Goal: Task Accomplishment & Management: Use online tool/utility

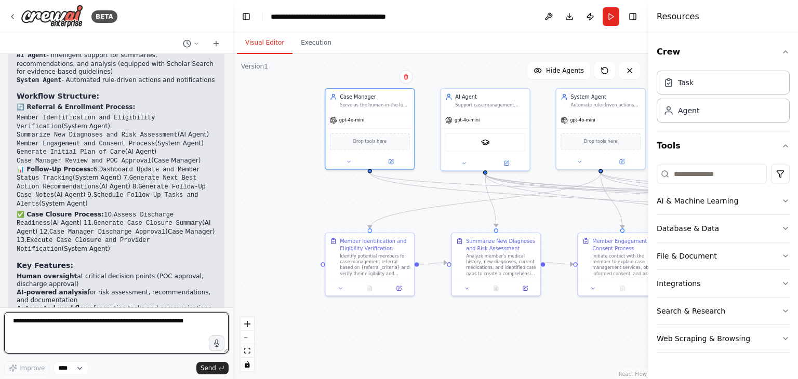
click at [106, 322] on textarea at bounding box center [116, 333] width 224 height 42
paste textarea "**********"
type textarea "**********"
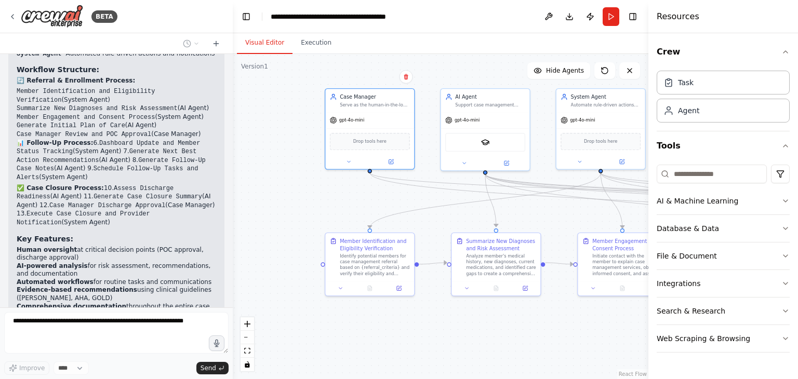
scroll to position [2075, 0]
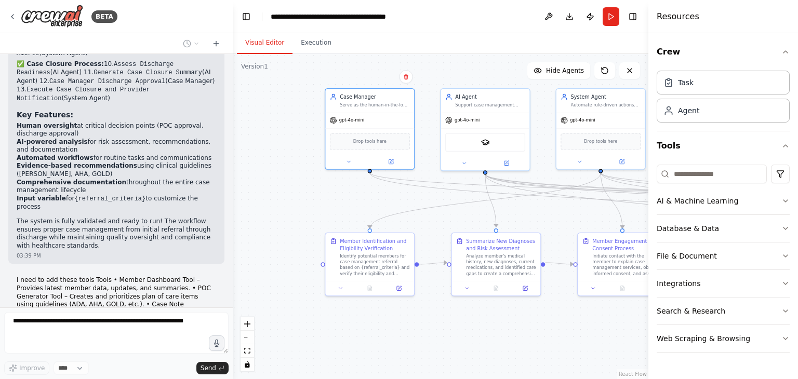
click at [229, 74] on div at bounding box center [230, 189] width 4 height 379
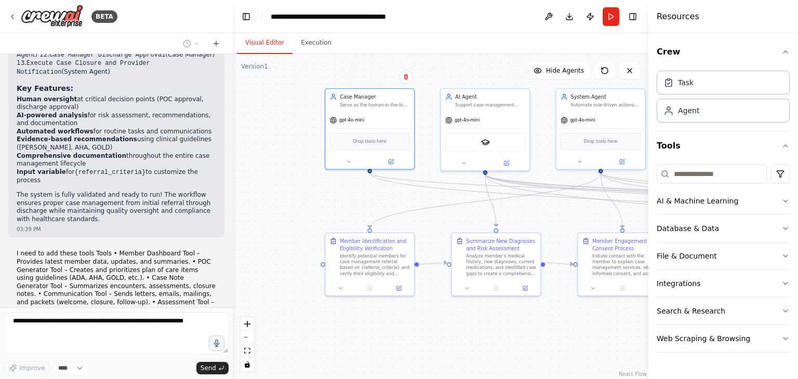
scroll to position [2325, 0]
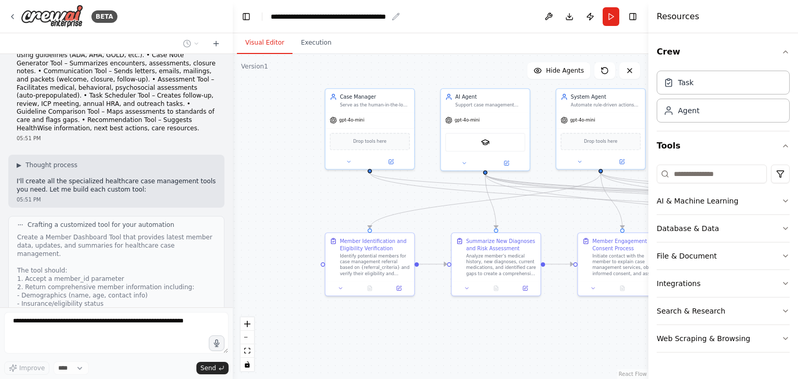
click at [399, 15] on icon "breadcrumb" at bounding box center [395, 16] width 8 height 8
click at [391, 17] on icon "breadcrumb" at bounding box center [395, 16] width 8 height 8
click at [228, 69] on div at bounding box center [230, 189] width 4 height 379
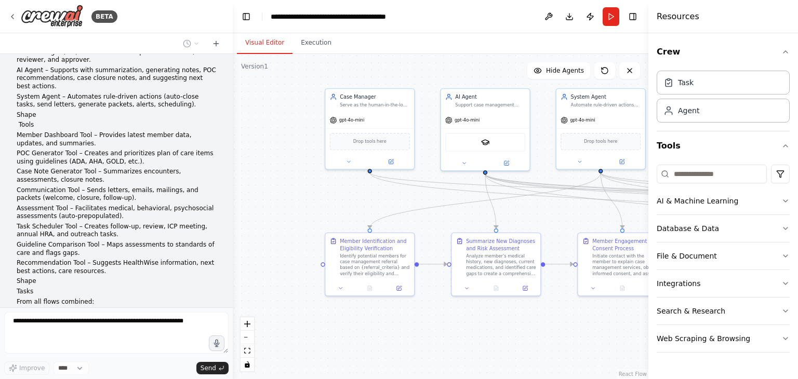
scroll to position [0, 0]
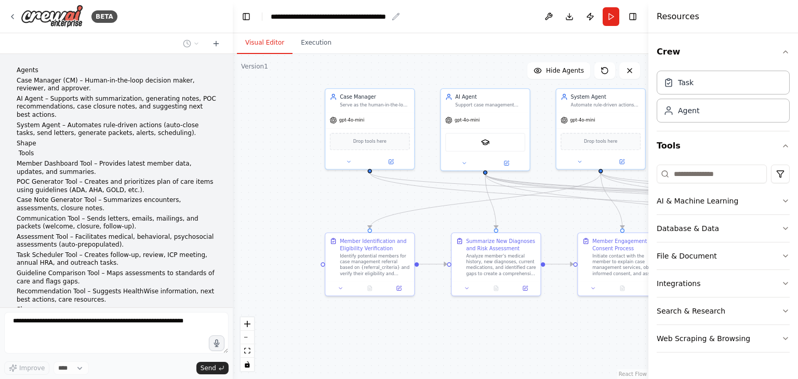
click at [396, 16] on icon "breadcrumb" at bounding box center [395, 16] width 8 height 8
click at [377, 17] on div "**********" at bounding box center [329, 16] width 117 height 10
click at [377, 17] on div "**********" at bounding box center [354, 16] width 166 height 10
click at [440, 27] on header "**********" at bounding box center [440, 16] width 415 height 33
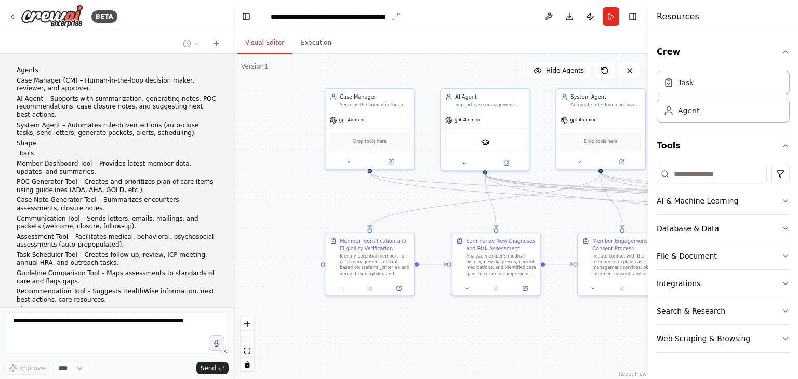
click at [372, 15] on div "**********" at bounding box center [329, 16] width 117 height 10
click at [372, 15] on div "**********" at bounding box center [354, 16] width 166 height 10
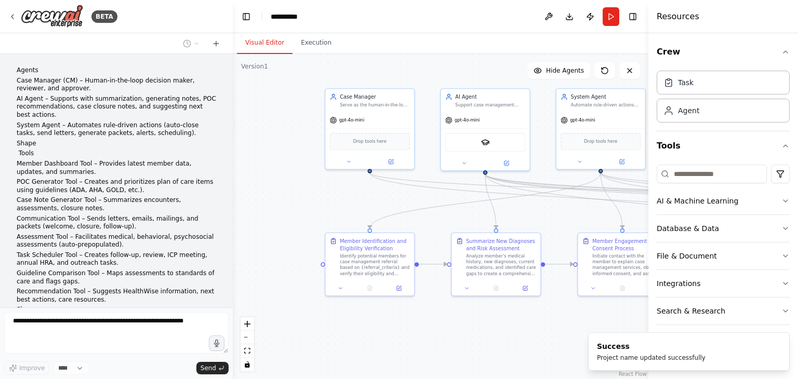
click at [372, 15] on header "**********" at bounding box center [440, 16] width 415 height 33
click at [295, 113] on div ".deletable-edge-delete-btn { width: 20px; height: 20px; border: 0px solid #ffff…" at bounding box center [440, 216] width 415 height 325
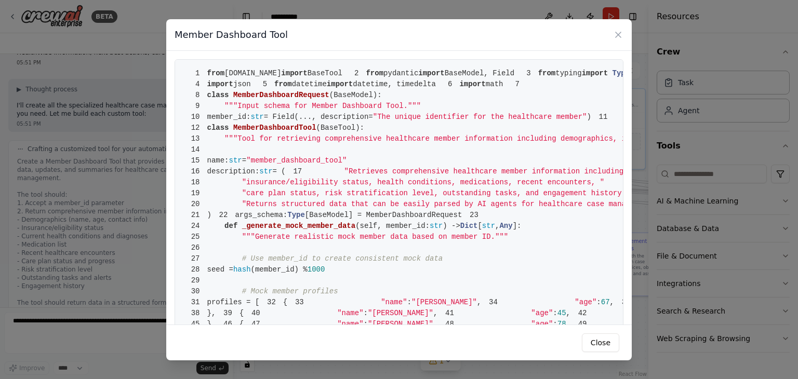
click at [263, 143] on span """"Tool for retrieving comprehensive healthcare member information including de…" at bounding box center [660, 138] width 872 height 8
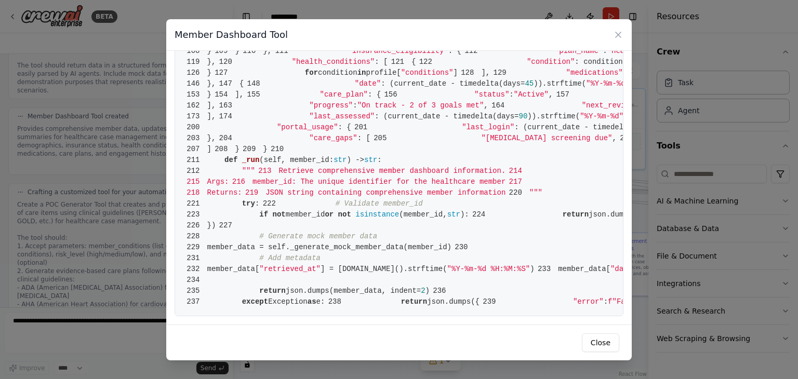
scroll to position [2384, 0]
click at [612, 339] on button "Close" at bounding box center [600, 342] width 37 height 19
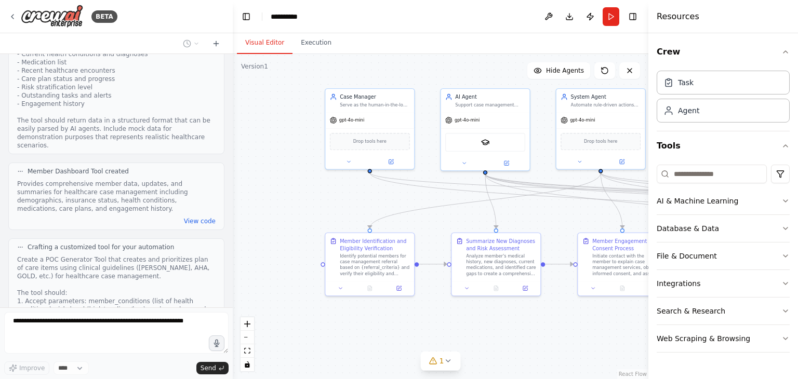
scroll to position [2575, 0]
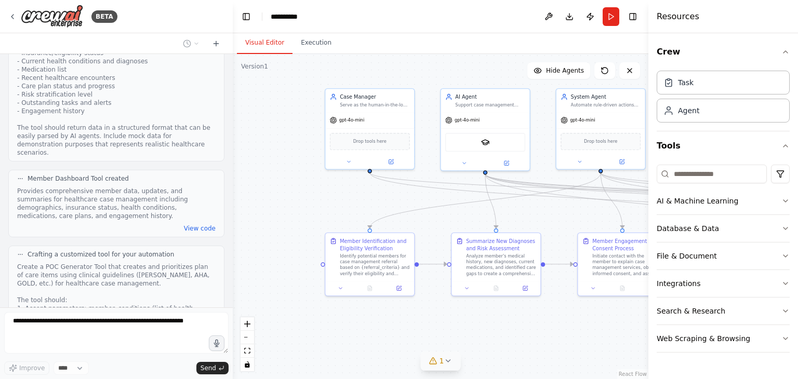
click at [434, 360] on icon at bounding box center [433, 361] width 8 height 8
click at [503, 316] on icon at bounding box center [507, 313] width 8 height 8
click at [448, 362] on icon at bounding box center [447, 361] width 8 height 8
click at [503, 331] on button at bounding box center [503, 334] width 18 height 12
click at [464, 357] on span "Tool Member Dashboard Tool is not in use" at bounding box center [446, 359] width 129 height 8
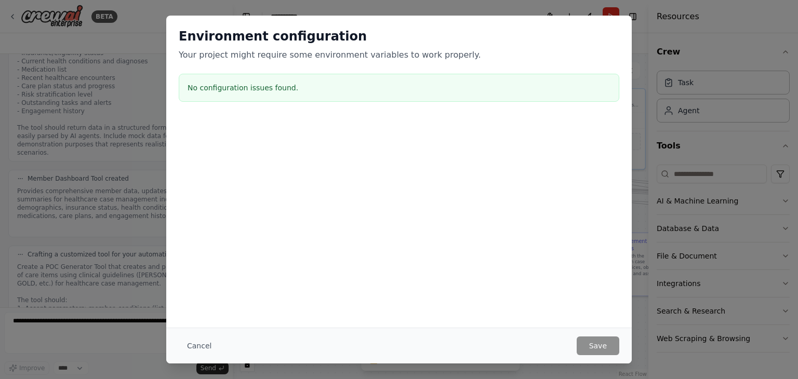
click at [464, 357] on div "Cancel Save" at bounding box center [398, 346] width 465 height 36
click at [374, 199] on div at bounding box center [398, 170] width 465 height 104
click at [201, 343] on button "Cancel" at bounding box center [199, 345] width 41 height 19
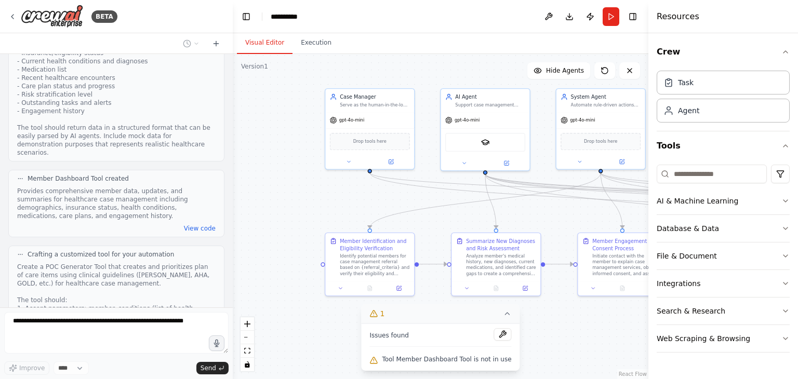
click at [388, 337] on span "Issues found" at bounding box center [388, 335] width 39 height 8
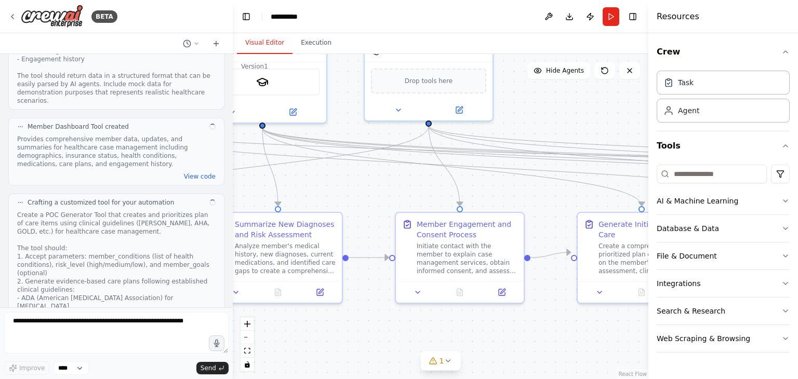
scroll to position [2611, 0]
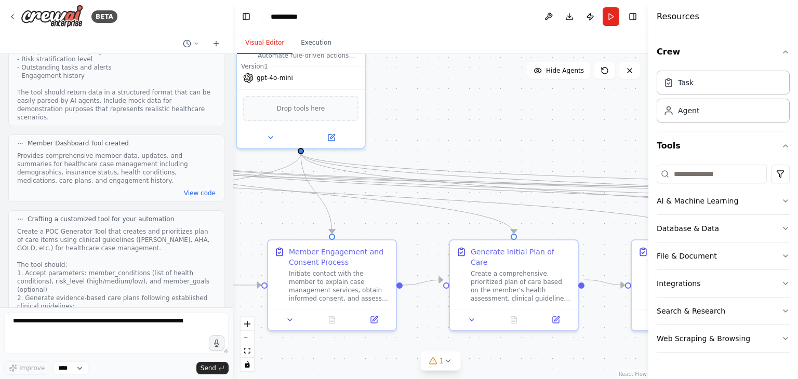
drag, startPoint x: 573, startPoint y: 288, endPoint x: 192, endPoint y: 213, distance: 388.3
click at [192, 213] on div "BETA Agents Case Manager (CM) – Human-in-the-loop decision maker, reviewer, and…" at bounding box center [399, 189] width 798 height 379
click at [436, 361] on icon at bounding box center [432, 361] width 7 height 6
click at [428, 360] on span "Tool Member Dashboard Tool is not in use" at bounding box center [446, 359] width 129 height 8
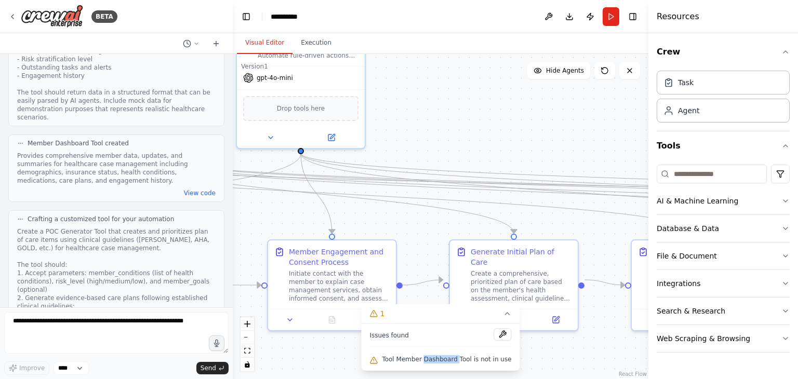
click at [428, 360] on span "Tool Member Dashboard Tool is not in use" at bounding box center [446, 359] width 129 height 8
click at [503, 312] on icon at bounding box center [507, 313] width 8 height 8
click at [436, 363] on icon at bounding box center [433, 361] width 8 height 8
click at [436, 363] on span "Tool Member Dashboard Tool is not in use" at bounding box center [446, 359] width 129 height 8
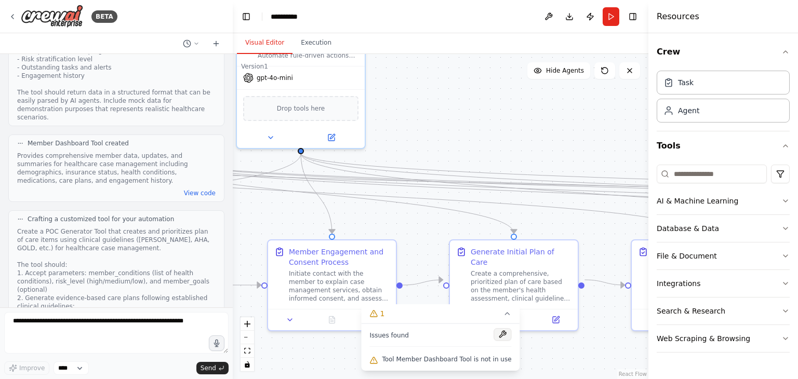
click at [496, 333] on button at bounding box center [503, 334] width 18 height 12
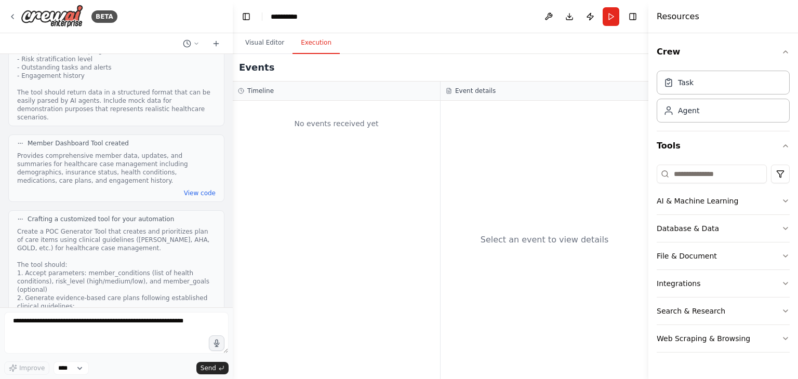
click at [316, 45] on button "Execution" at bounding box center [315, 43] width 47 height 22
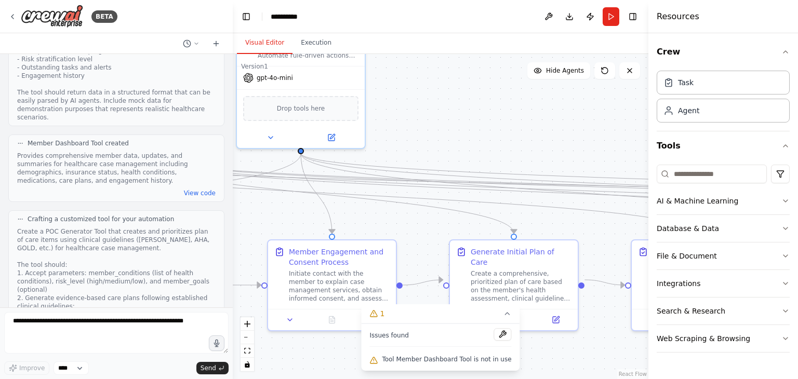
click at [269, 46] on button "Visual Editor" at bounding box center [265, 43] width 56 height 22
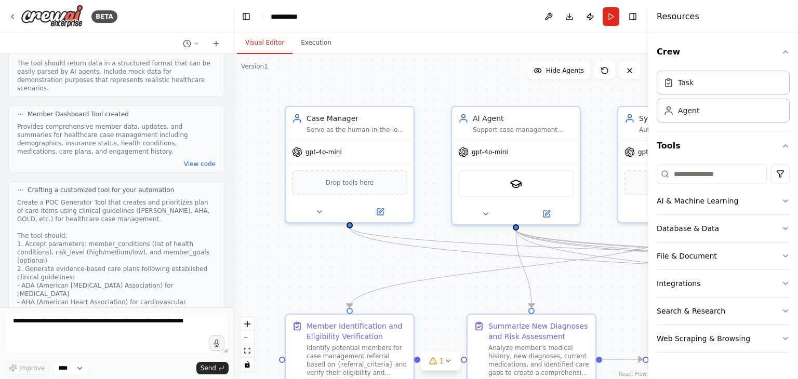
scroll to position [2611, 0]
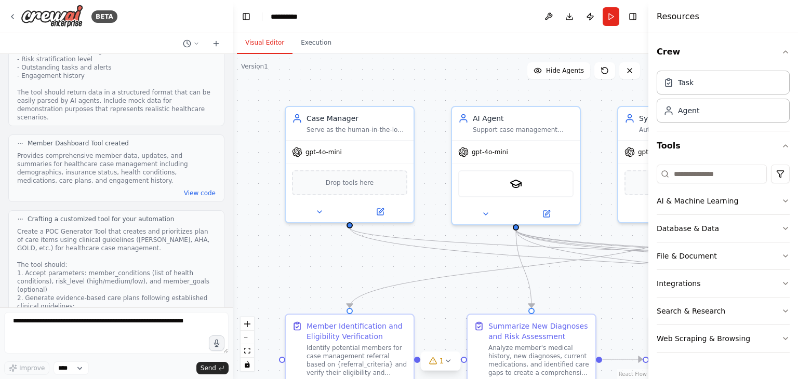
drag, startPoint x: 601, startPoint y: 288, endPoint x: 560, endPoint y: 286, distance: 41.1
click at [560, 286] on div ".deletable-edge-delete-btn { width: 20px; height: 20px; border: 0px solid #ffff…" at bounding box center [440, 216] width 415 height 325
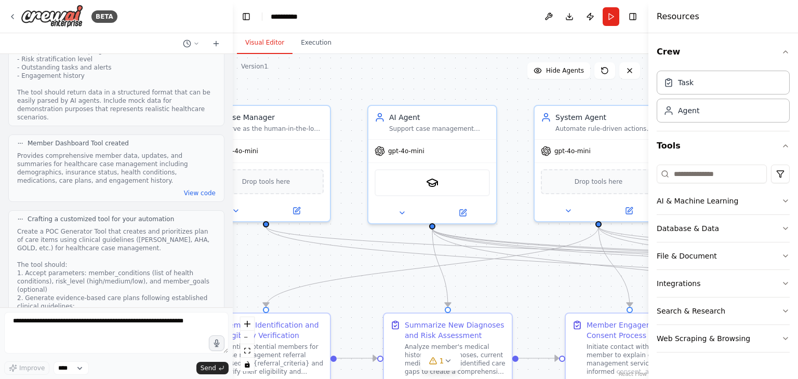
drag, startPoint x: 492, startPoint y: 278, endPoint x: 450, endPoint y: 279, distance: 42.6
click at [450, 279] on div ".deletable-edge-delete-btn { width: 20px; height: 20px; border: 0px solid #ffff…" at bounding box center [440, 216] width 415 height 325
click at [397, 212] on button at bounding box center [401, 211] width 59 height 12
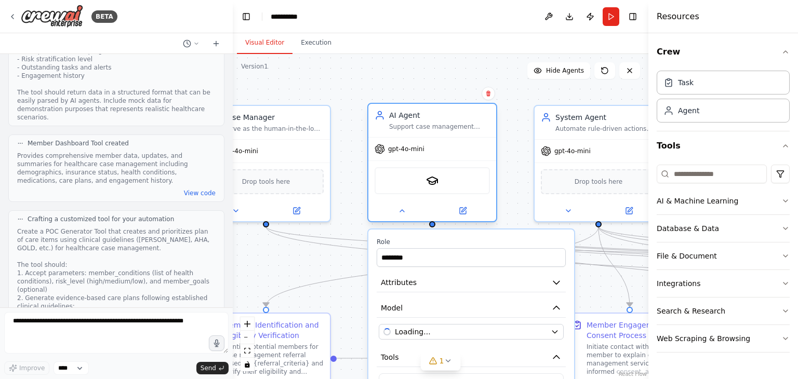
scroll to position [2705, 0]
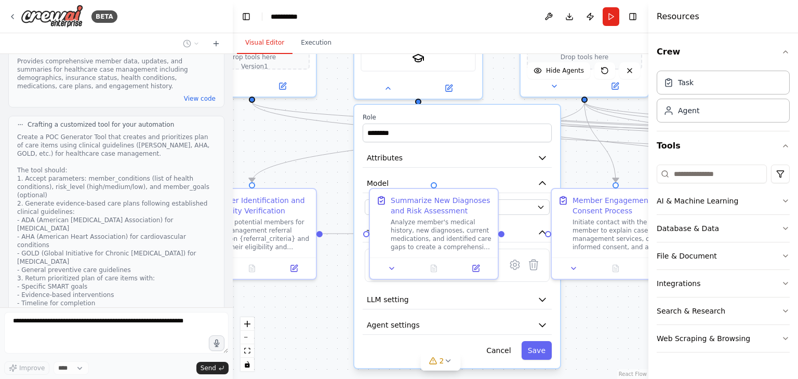
drag, startPoint x: 510, startPoint y: 187, endPoint x: 496, endPoint y: 62, distance: 125.4
click at [496, 62] on div ".deletable-edge-delete-btn { width: 20px; height: 20px; border: 0px solid #ffff…" at bounding box center [440, 216] width 415 height 325
click at [440, 367] on button "2" at bounding box center [441, 361] width 40 height 19
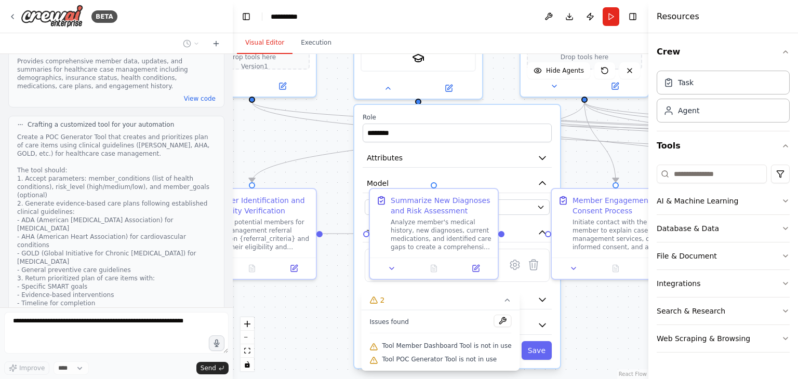
click at [438, 360] on span "Tool POC Generator Tool is not in use" at bounding box center [439, 359] width 115 height 8
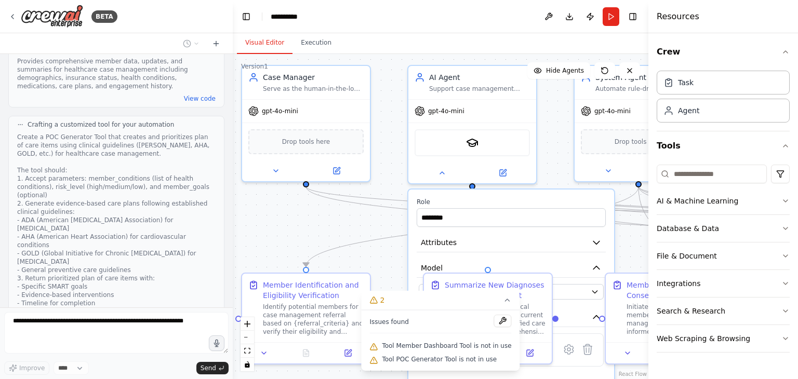
drag, startPoint x: 298, startPoint y: 318, endPoint x: 352, endPoint y: 403, distance: 100.4
click at [352, 379] on html "BETA Agents Case Manager (CM) – Human-in-the-loop decision maker, reviewer, and…" at bounding box center [399, 189] width 798 height 379
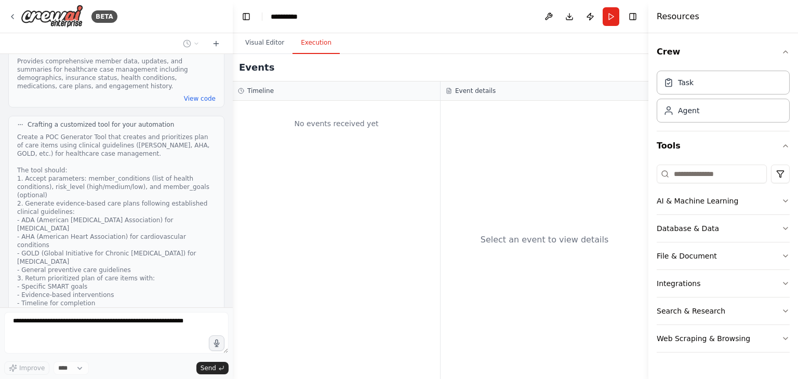
click at [316, 50] on button "Execution" at bounding box center [315, 43] width 47 height 22
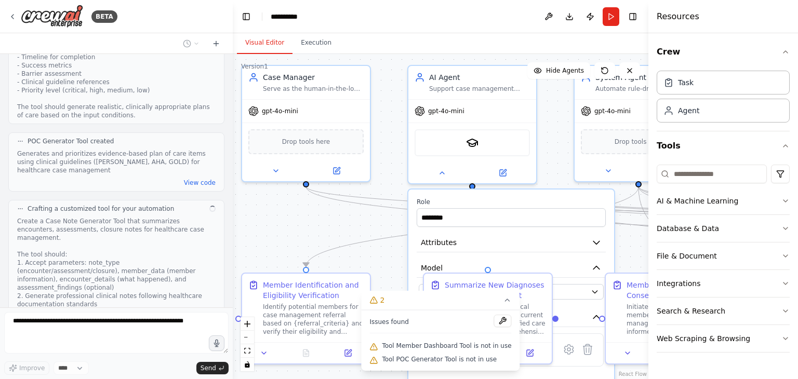
click at [278, 42] on button "Visual Editor" at bounding box center [265, 43] width 56 height 22
click at [280, 219] on div ".deletable-edge-delete-btn { width: 20px; height: 20px; border: 0px solid #ffff…" at bounding box center [440, 216] width 415 height 325
click at [39, 23] on img at bounding box center [52, 16] width 62 height 23
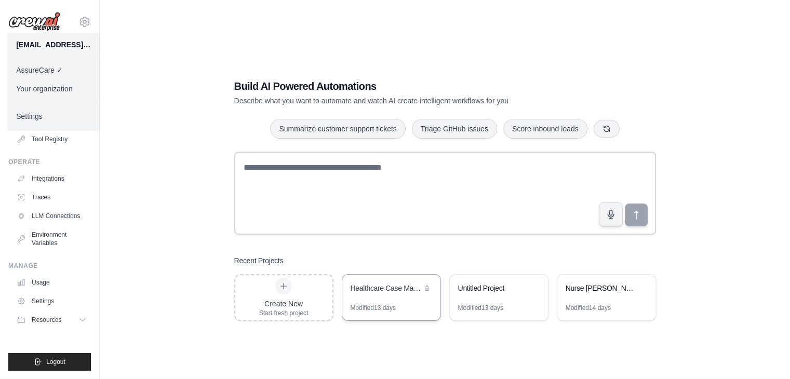
click at [388, 297] on div "Healthcare Case Management Automation System" at bounding box center [391, 289] width 98 height 29
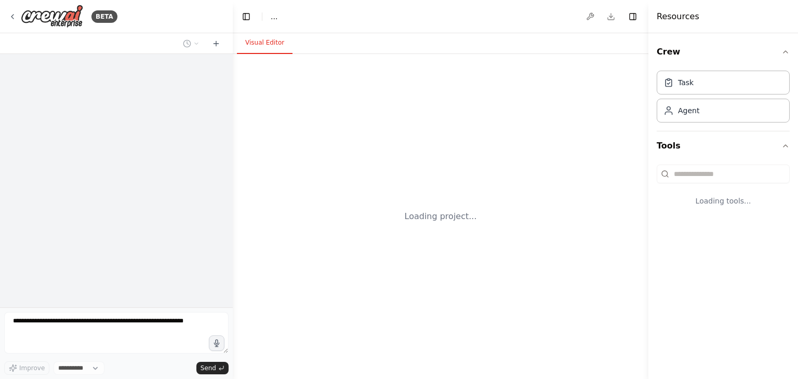
select select "****"
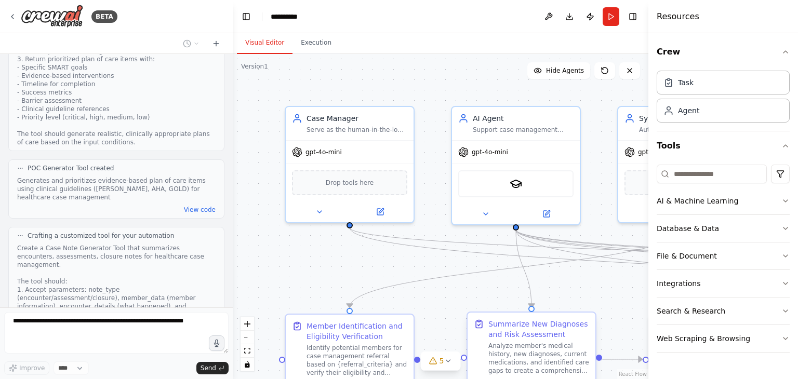
scroll to position [3899, 0]
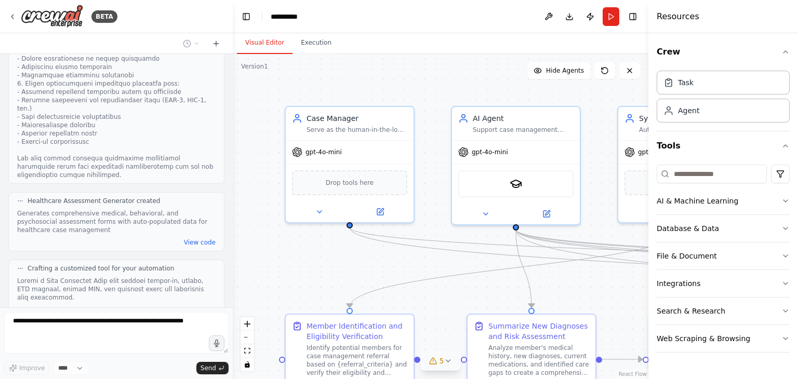
click at [438, 363] on div "5" at bounding box center [436, 361] width 15 height 10
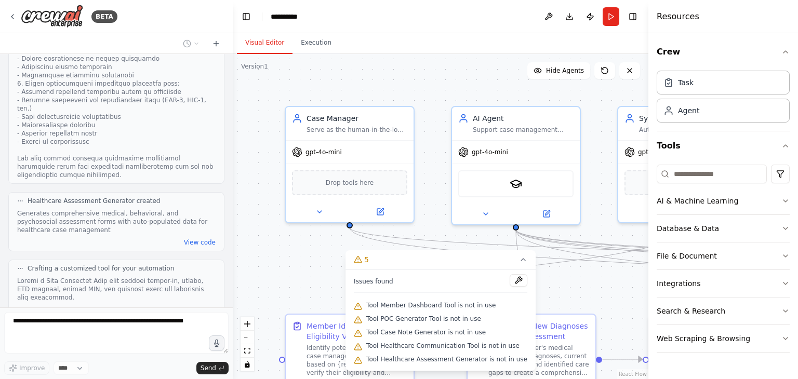
click at [434, 305] on span "Tool Member Dashboard Tool is not in use" at bounding box center [430, 305] width 129 height 8
click at [511, 279] on button at bounding box center [518, 280] width 18 height 12
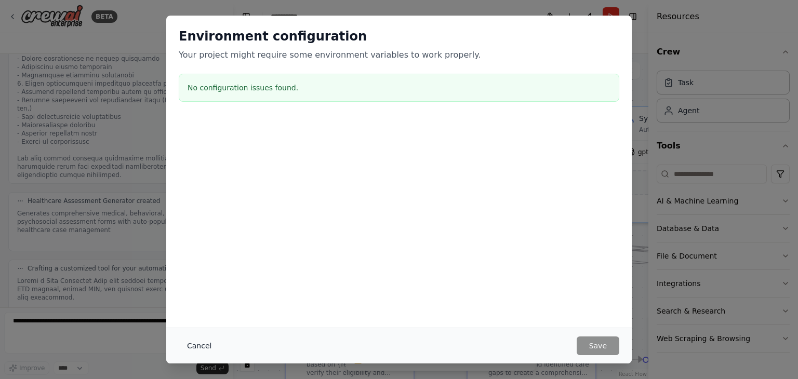
click at [198, 344] on button "Cancel" at bounding box center [199, 345] width 41 height 19
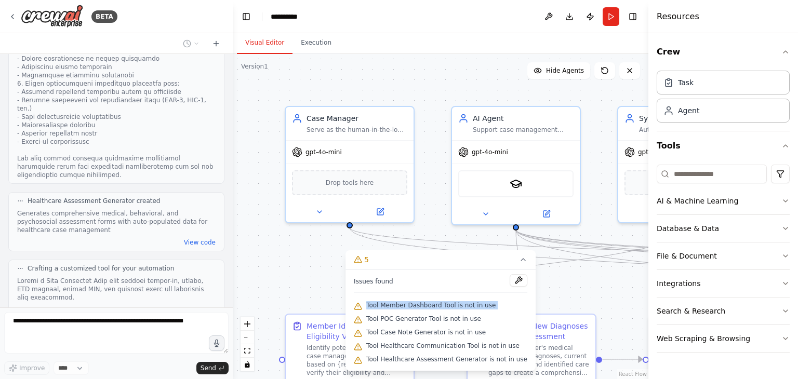
click at [299, 268] on div ".deletable-edge-delete-btn { width: 20px; height: 20px; border: 0px solid #ffff…" at bounding box center [440, 216] width 415 height 325
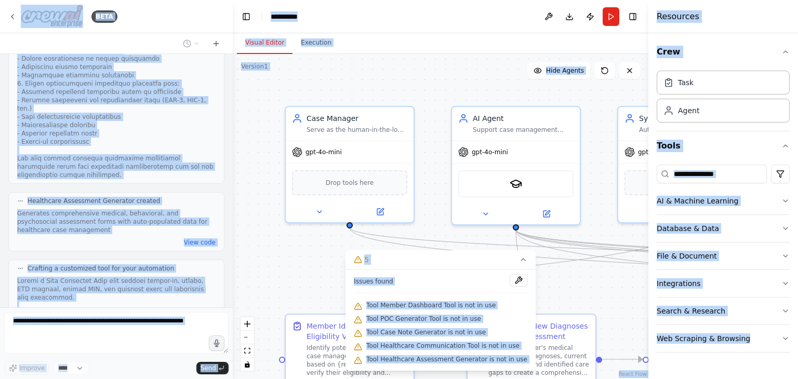
click at [299, 268] on div ".deletable-edge-delete-btn { width: 20px; height: 20px; border: 0px solid #ffff…" at bounding box center [440, 216] width 415 height 325
click at [301, 248] on div ".deletable-edge-delete-btn { width: 20px; height: 20px; border: 0px solid #ffff…" at bounding box center [440, 216] width 415 height 325
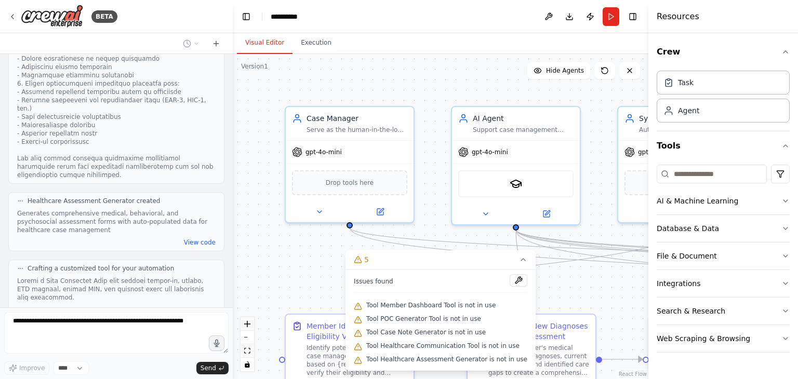
scroll to position [3966, 0]
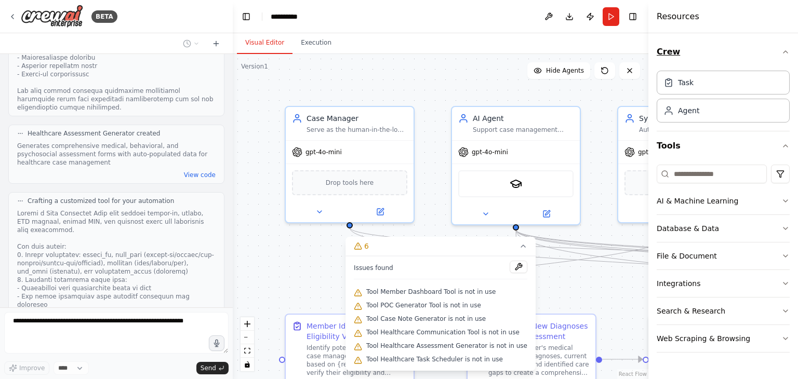
click at [788, 55] on icon "button" at bounding box center [785, 52] width 8 height 8
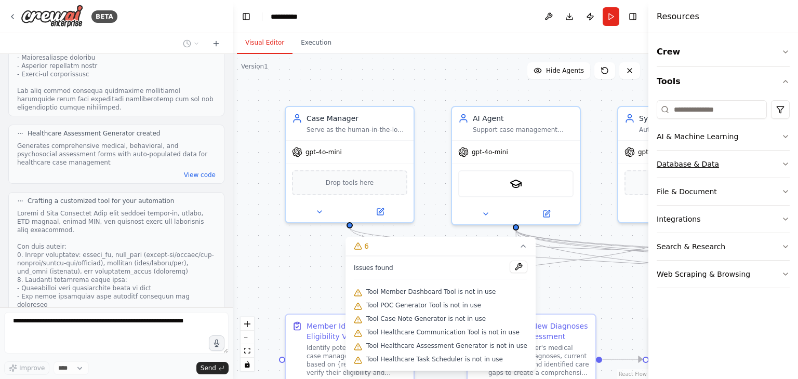
click at [746, 169] on button "Database & Data" at bounding box center [722, 164] width 133 height 27
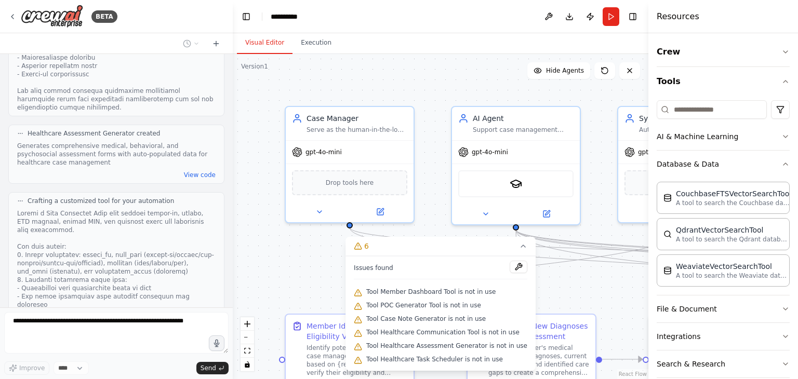
click at [789, 352] on div "Crew Tools AI & Machine Learning Database & Data CouchbaseFTSVectorSearchTool A…" at bounding box center [723, 206] width 150 height 346
click at [630, 78] on button at bounding box center [629, 70] width 21 height 17
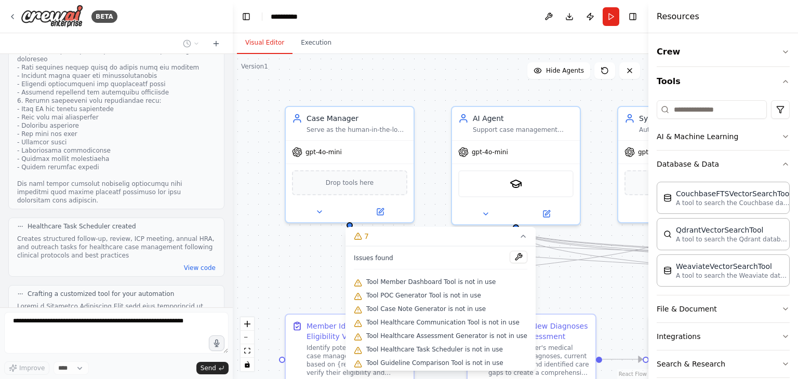
scroll to position [4534, 0]
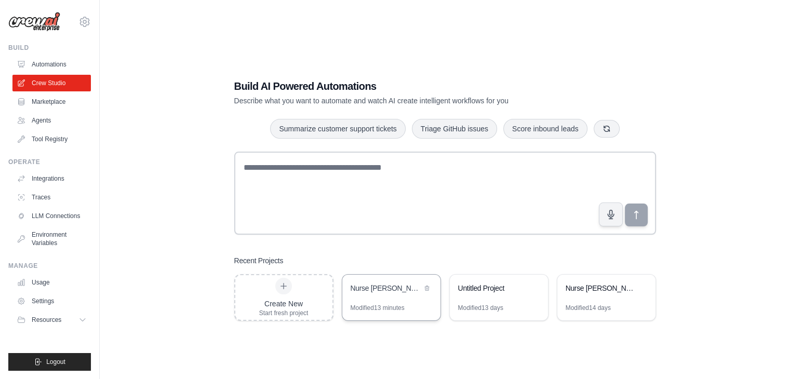
click at [400, 304] on div "Modified 13 minutes" at bounding box center [377, 308] width 54 height 8
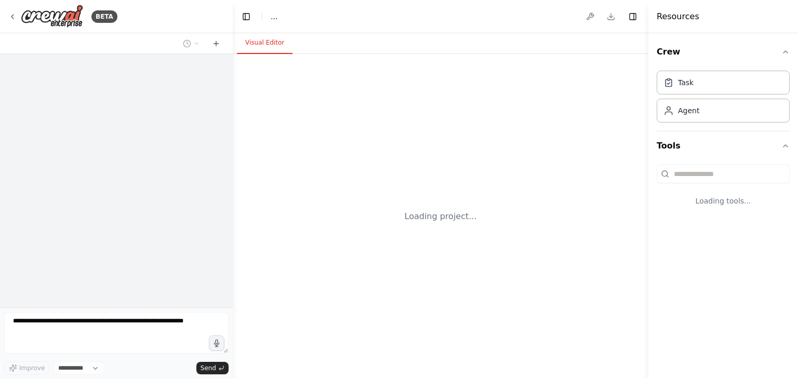
select select "****"
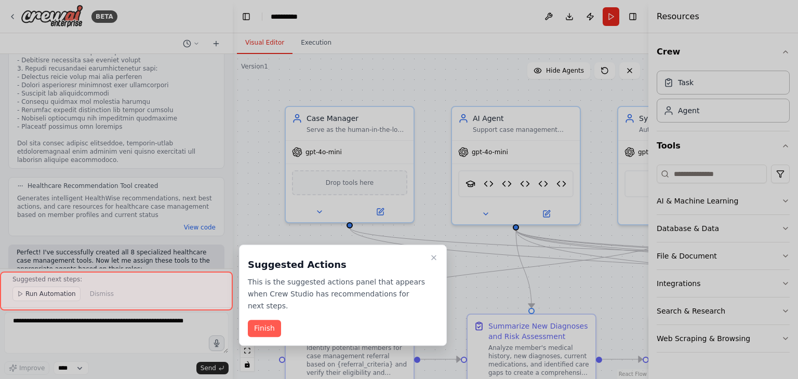
scroll to position [4921, 0]
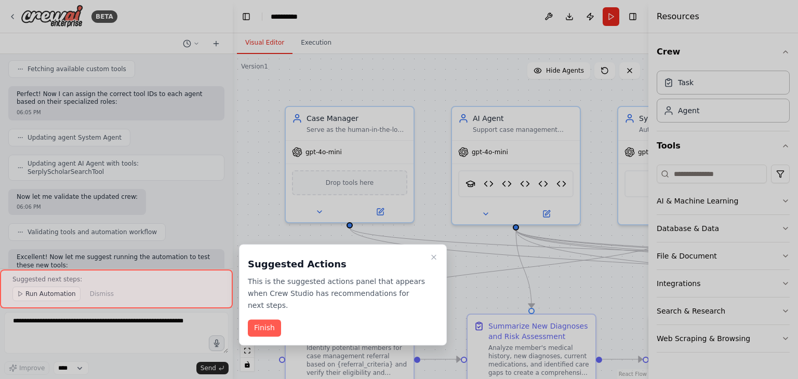
click at [797, 167] on div at bounding box center [399, 189] width 798 height 379
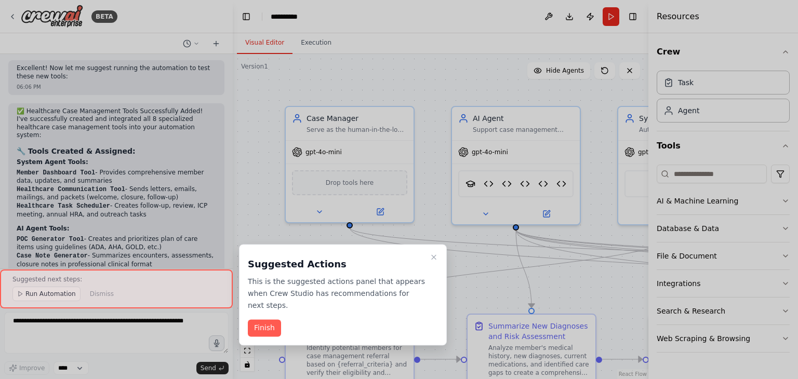
scroll to position [5380, 0]
